Goal: Information Seeking & Learning: Learn about a topic

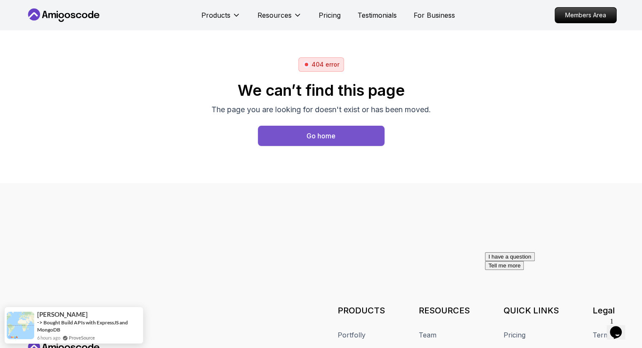
click at [290, 142] on button "Go home" at bounding box center [321, 136] width 127 height 20
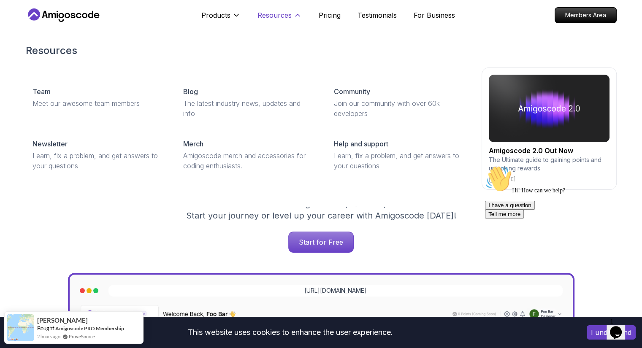
click at [295, 14] on icon at bounding box center [298, 15] width 8 height 8
click at [296, 15] on icon at bounding box center [298, 15] width 8 height 8
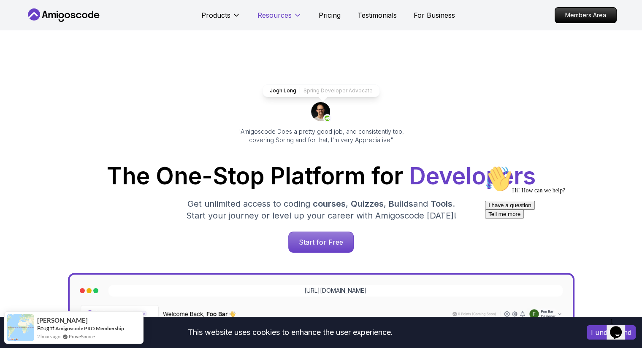
click at [296, 15] on icon at bounding box center [298, 15] width 8 height 8
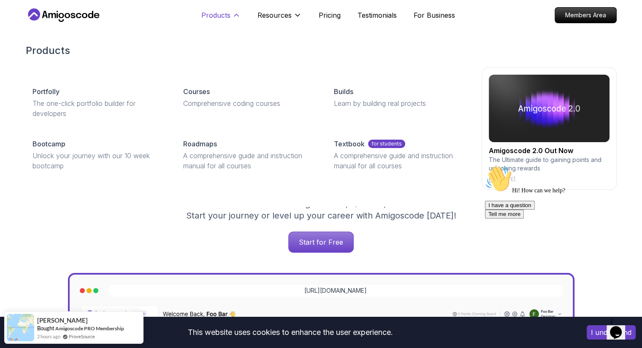
click at [237, 13] on icon at bounding box center [236, 15] width 8 height 8
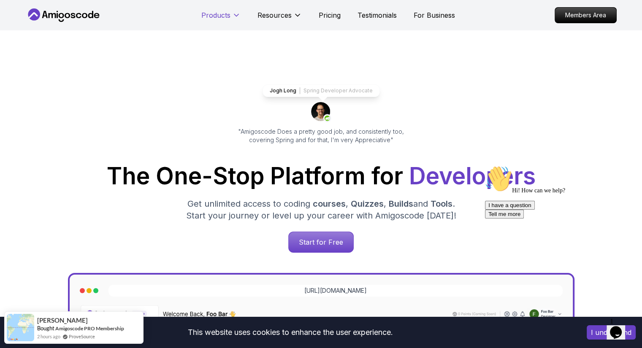
click at [237, 13] on icon at bounding box center [236, 15] width 8 height 8
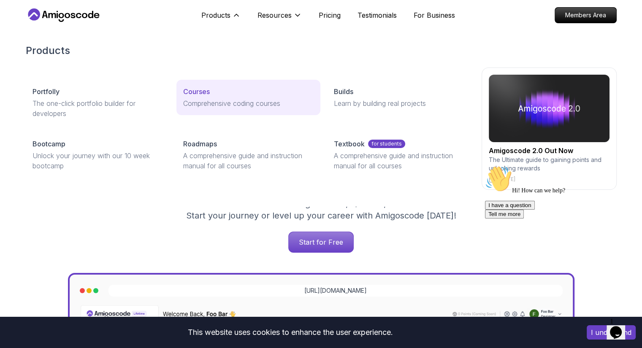
click at [198, 90] on p "Courses" at bounding box center [196, 92] width 27 height 10
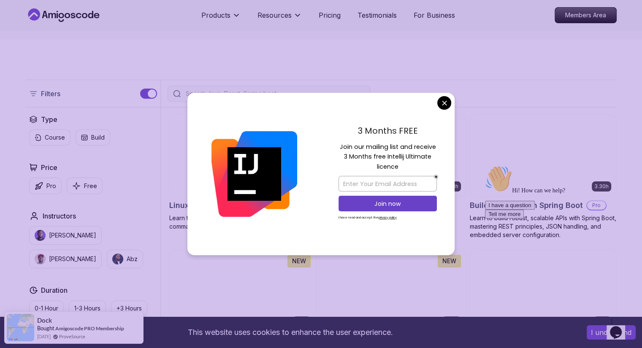
scroll to position [153, 0]
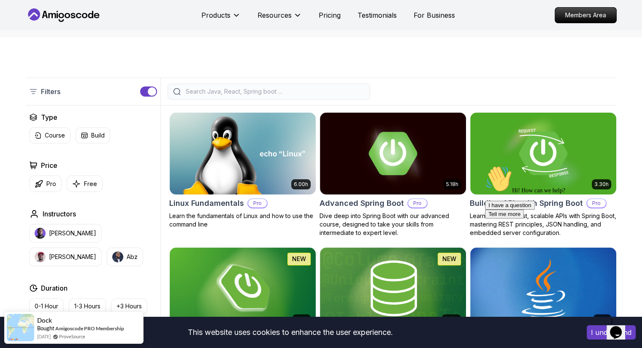
click at [251, 90] on input "search" at bounding box center [274, 91] width 181 height 8
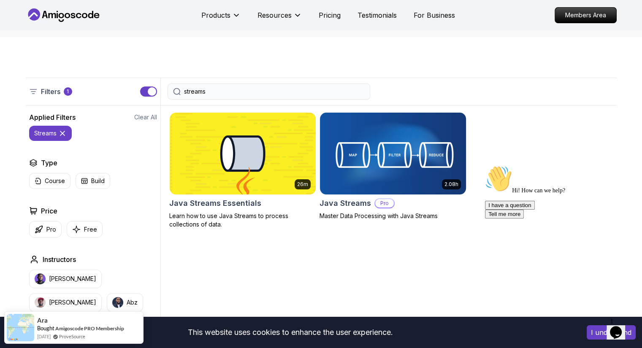
type input "streams"
click at [367, 161] on img at bounding box center [392, 154] width 153 height 86
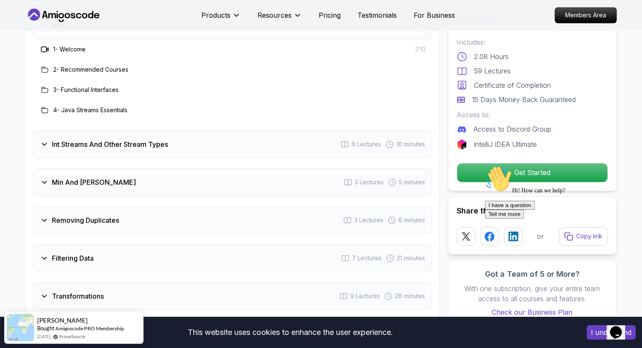
scroll to position [1150, 0]
click at [160, 140] on h3 "Int Streams And Other Stream Types" at bounding box center [110, 145] width 116 height 10
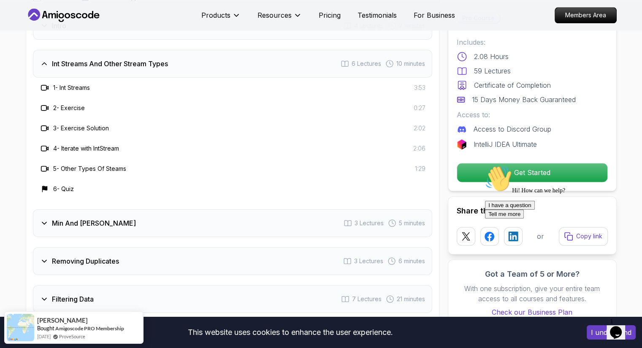
click at [141, 59] on h3 "Int Streams And Other Stream Types" at bounding box center [110, 64] width 116 height 10
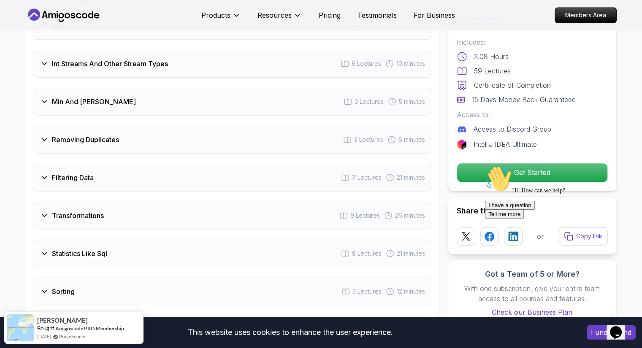
click at [120, 90] on div "Min And Max 3 Lectures 5 minutes" at bounding box center [233, 102] width 400 height 28
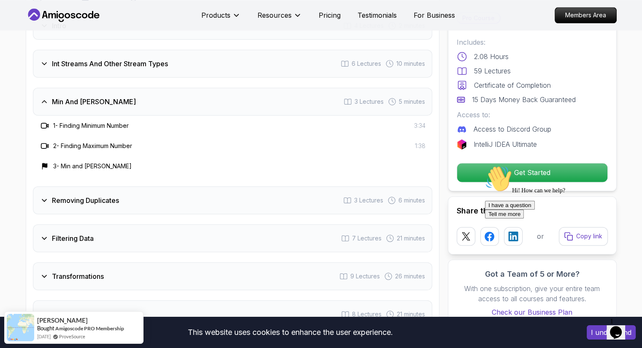
click at [120, 90] on div "Min And Max 3 Lectures 5 minutes" at bounding box center [233, 102] width 400 height 28
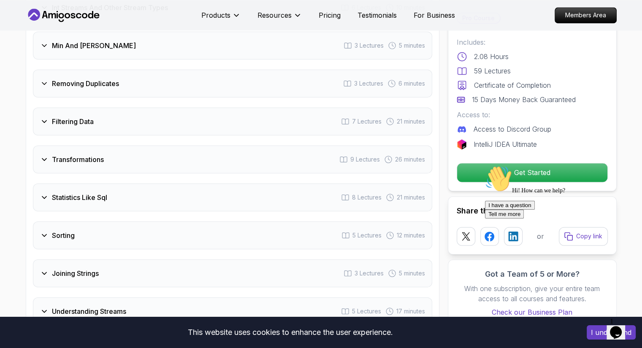
scroll to position [1221, 0]
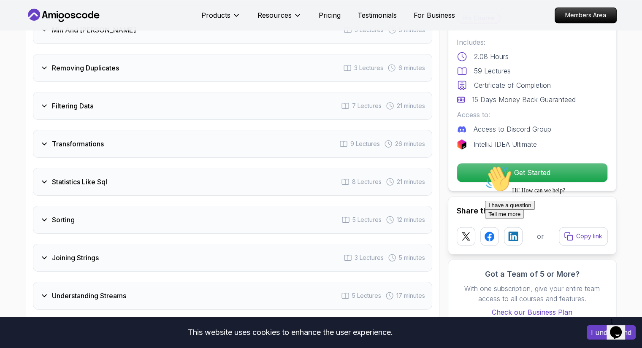
click at [114, 63] on h3 "Removing Duplicates" at bounding box center [85, 68] width 67 height 10
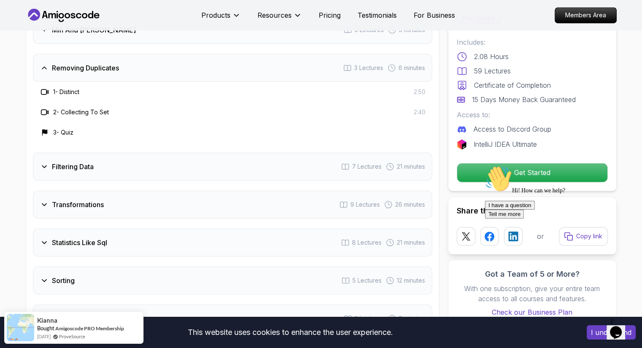
click at [114, 63] on h3 "Removing Duplicates" at bounding box center [85, 68] width 67 height 10
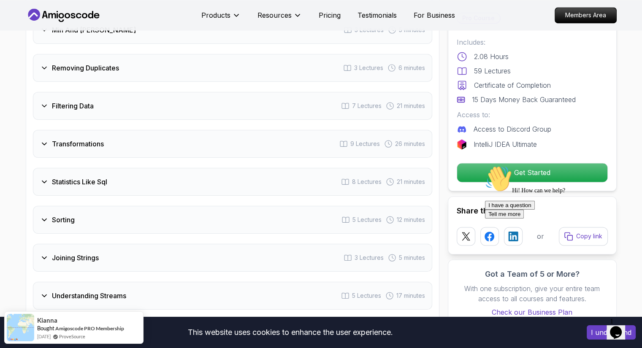
click at [84, 139] on h3 "Transformations" at bounding box center [78, 144] width 52 height 10
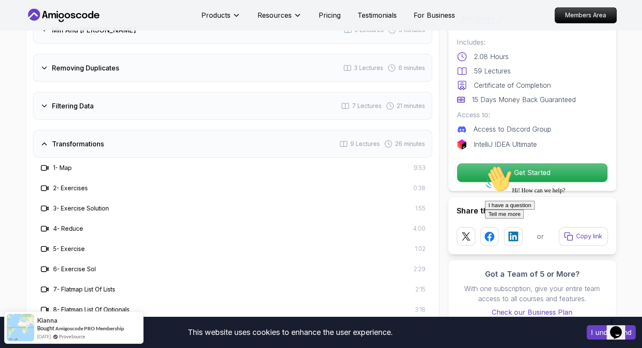
click at [84, 139] on h3 "Transformations" at bounding box center [78, 144] width 52 height 10
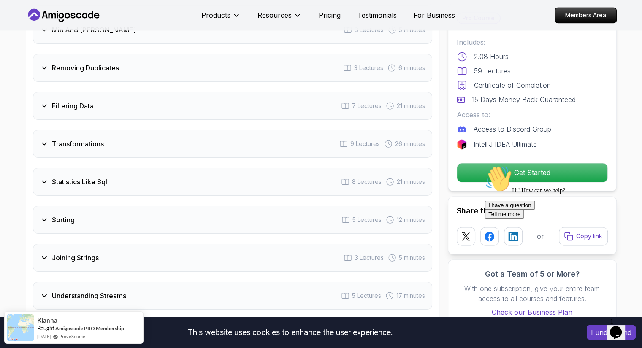
click at [84, 177] on h3 "Statistics Like Sql" at bounding box center [79, 182] width 55 height 10
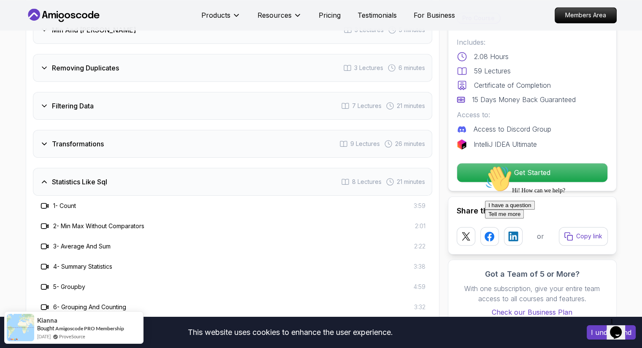
click at [84, 177] on h3 "Statistics Like Sql" at bounding box center [79, 182] width 55 height 10
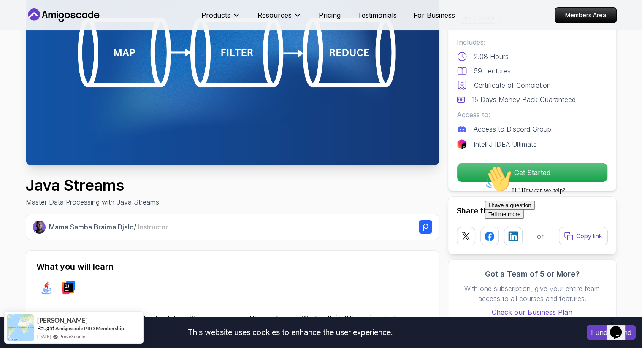
scroll to position [0, 0]
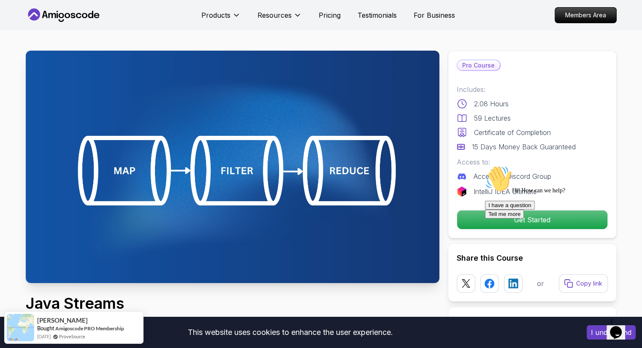
click at [604, 336] on button "I understand" at bounding box center [611, 333] width 49 height 14
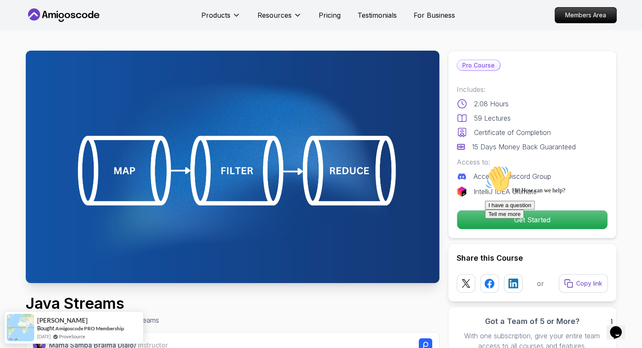
click at [526, 218] on div "Hi! How can we help? I have a question Tell me more" at bounding box center [561, 192] width 152 height 53
click at [522, 219] on div "Hi! How can we help? I have a question Tell me more" at bounding box center [561, 192] width 152 height 53
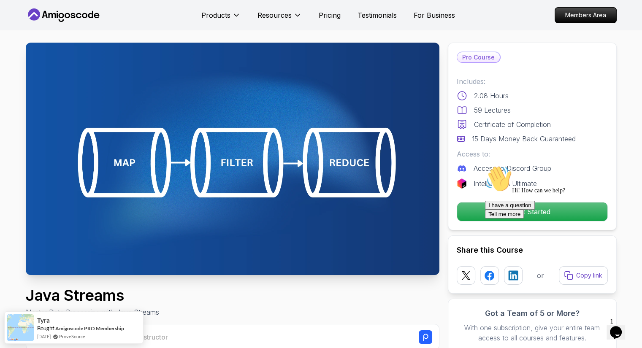
click at [506, 214] on div "Hi! How can we help? I have a question Tell me more" at bounding box center [561, 192] width 152 height 53
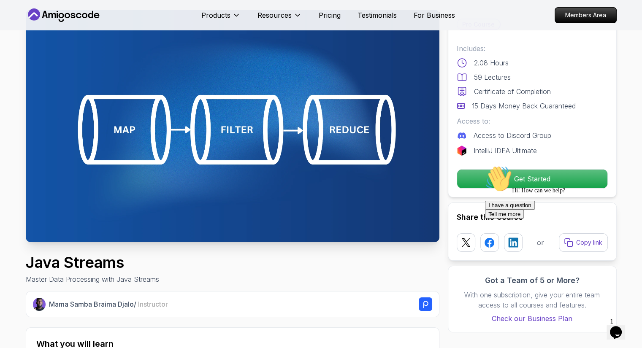
scroll to position [0, 0]
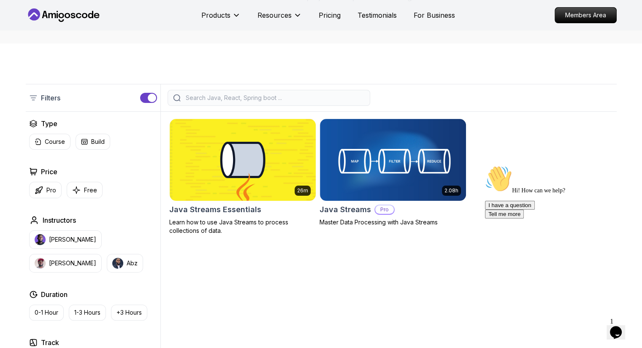
scroll to position [153, 0]
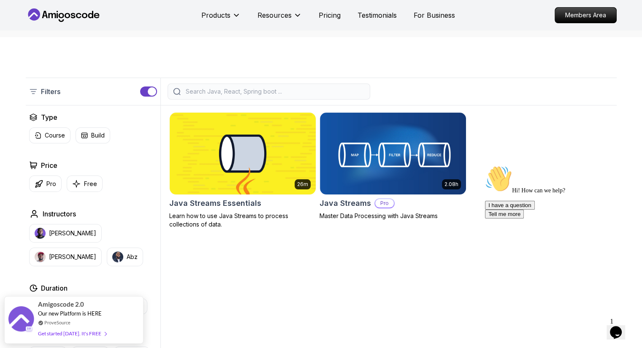
click at [214, 168] on img at bounding box center [242, 154] width 153 height 86
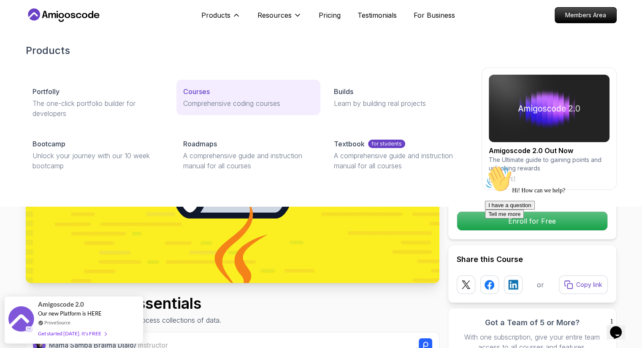
click at [195, 91] on p "Courses" at bounding box center [196, 92] width 27 height 10
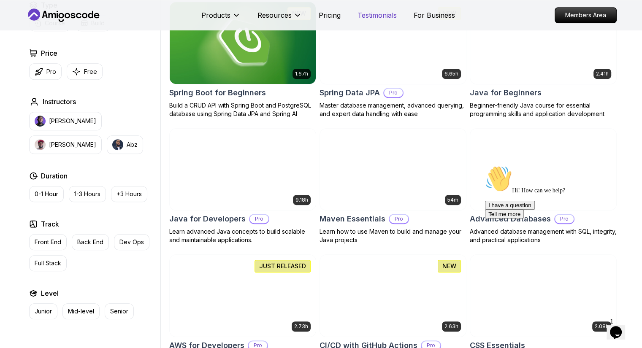
scroll to position [364, 0]
